Goal: Information Seeking & Learning: Find specific fact

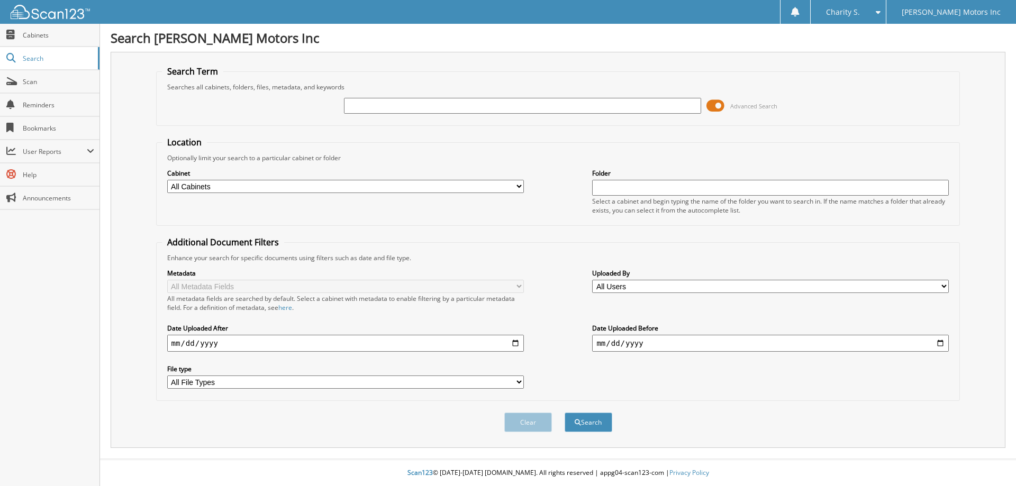
click at [463, 101] on input "text" at bounding box center [522, 106] width 357 height 16
type input "554817"
click at [565, 413] on button "Search" at bounding box center [589, 423] width 48 height 20
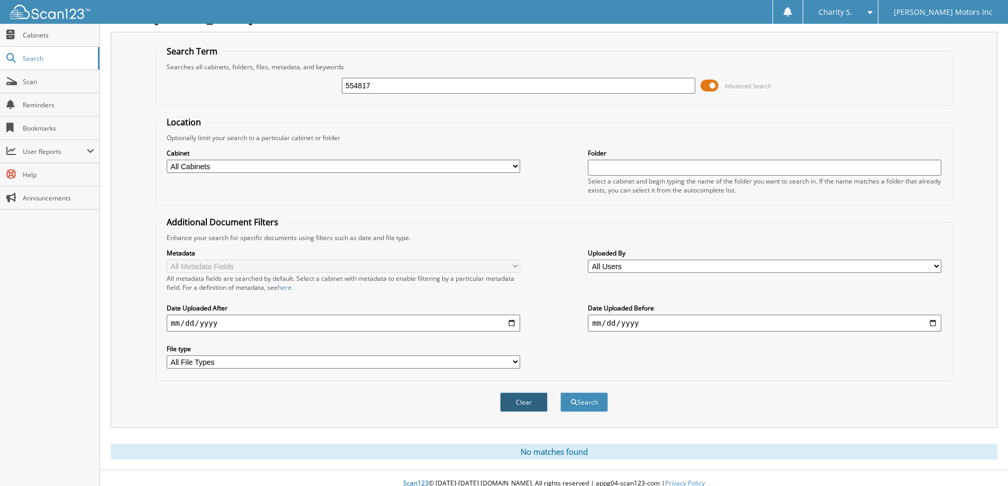
scroll to position [31, 0]
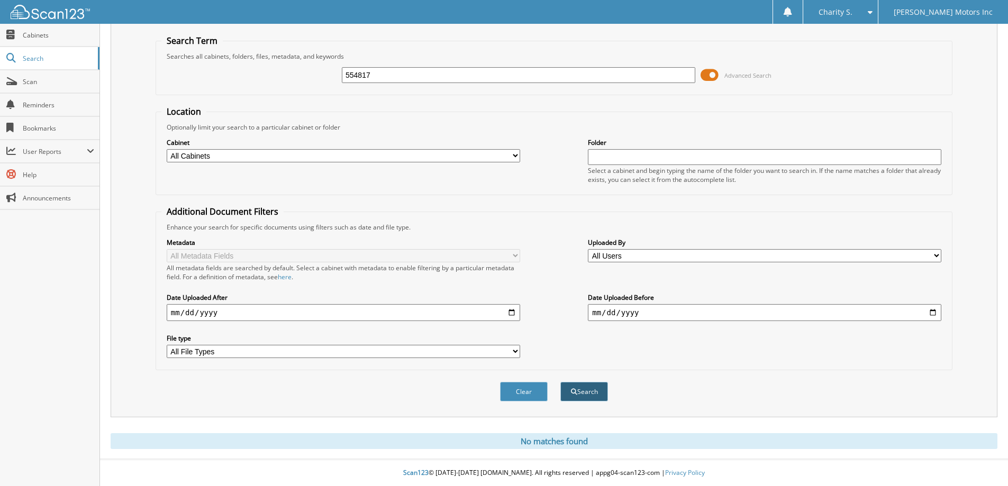
click at [601, 396] on button "Search" at bounding box center [585, 392] width 48 height 20
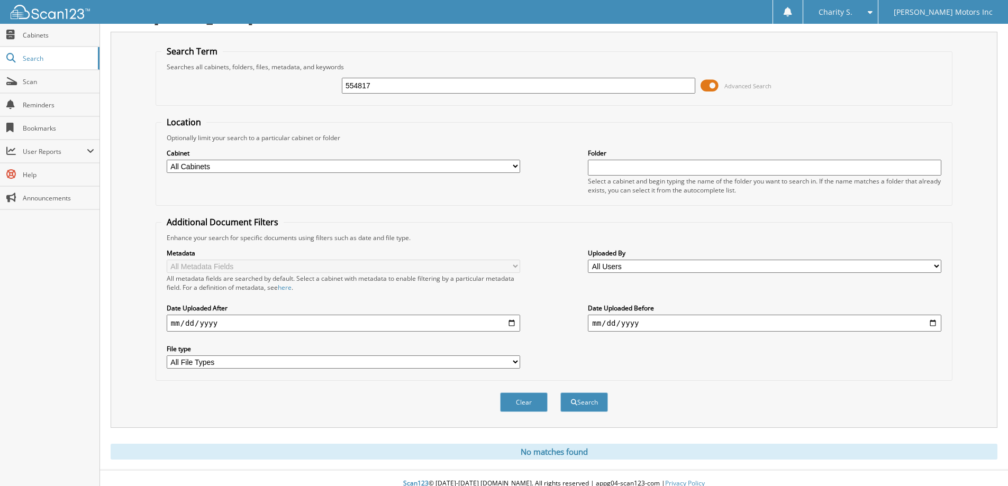
scroll to position [31, 0]
